Goal: Check status

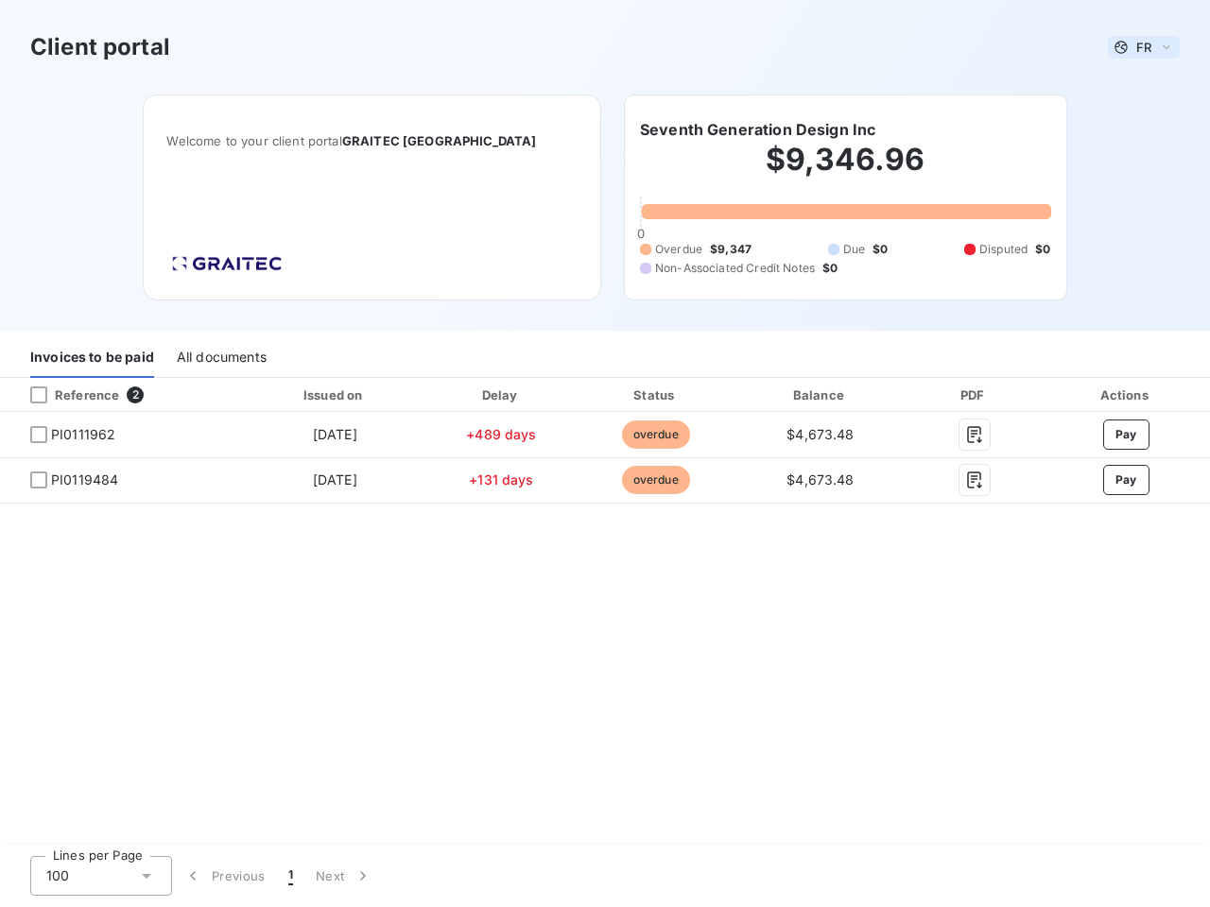
click at [1144, 47] on span "FR" at bounding box center [1143, 47] width 15 height 15
click at [757, 130] on h6 "Seventh Generation Design Inc" at bounding box center [757, 129] width 235 height 23
click at [92, 358] on div "Invoices to be paid" at bounding box center [92, 358] width 124 height 40
click at [220, 358] on div "All documents" at bounding box center [222, 358] width 90 height 40
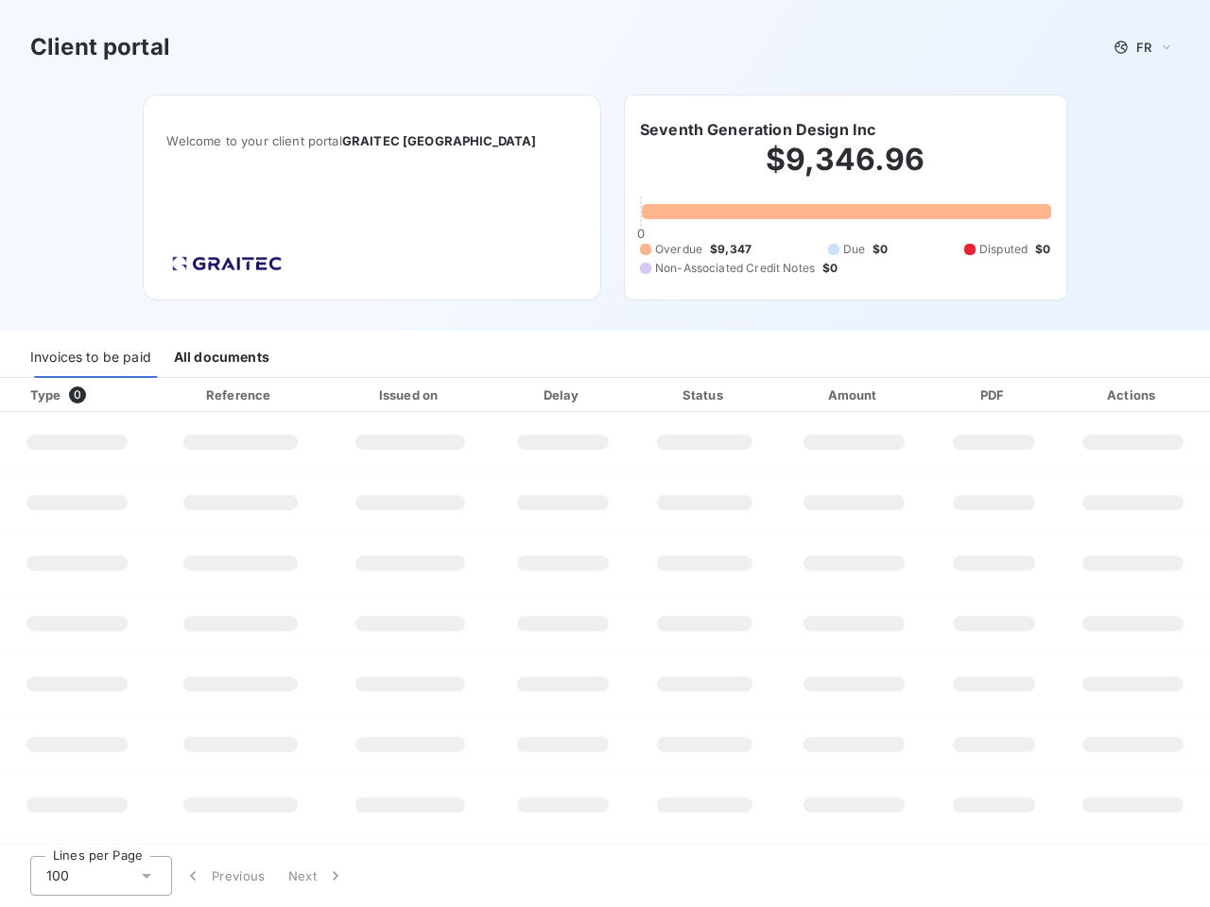
click at [121, 395] on div at bounding box center [114, 395] width 19 height 19
click at [39, 395] on div "Type 0" at bounding box center [84, 395] width 130 height 19
click at [334, 395] on div "Issued on" at bounding box center [410, 395] width 159 height 19
click at [501, 395] on div "Delay" at bounding box center [562, 395] width 131 height 19
click at [655, 395] on div "Status" at bounding box center [704, 395] width 137 height 19
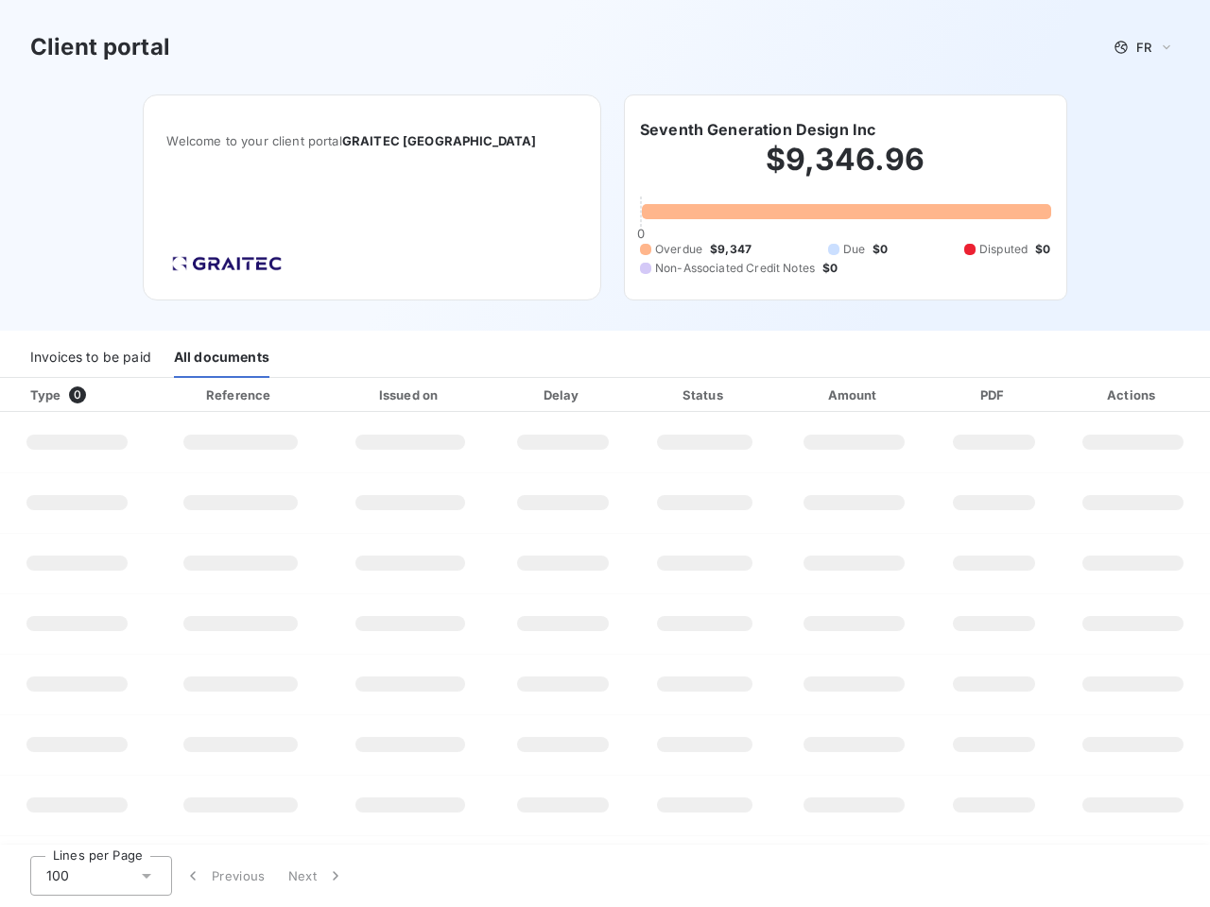
click at [820, 395] on div "Amount" at bounding box center [854, 395] width 147 height 19
